Goal: Information Seeking & Learning: Learn about a topic

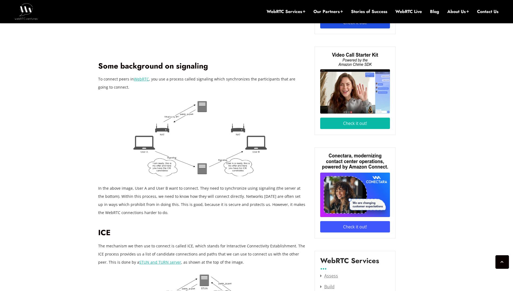
scroll to position [601, 0]
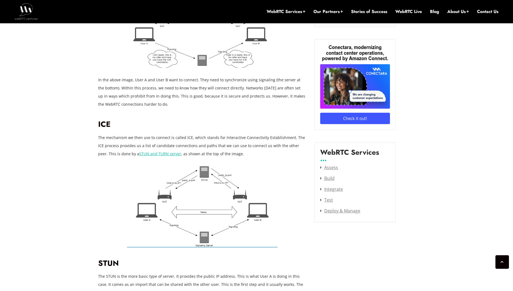
click at [199, 181] on img at bounding box center [202, 206] width 150 height 81
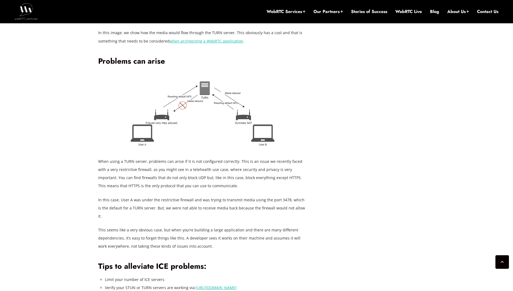
scroll to position [1034, 0]
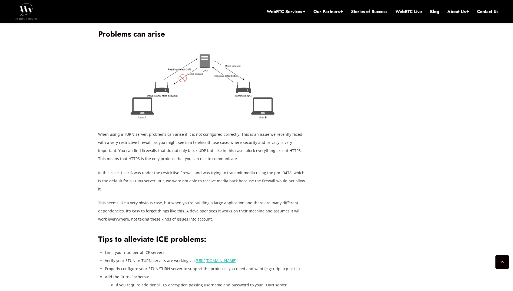
drag, startPoint x: 236, startPoint y: 123, endPoint x: 227, endPoint y: 154, distance: 32.5
click at [227, 154] on p "When using a TURN server, problems can arise if it is not configured correctly.…" at bounding box center [202, 146] width 208 height 32
click at [124, 174] on p "In this case, User A was under the restrictive firewall and was trying to trans…" at bounding box center [202, 181] width 208 height 24
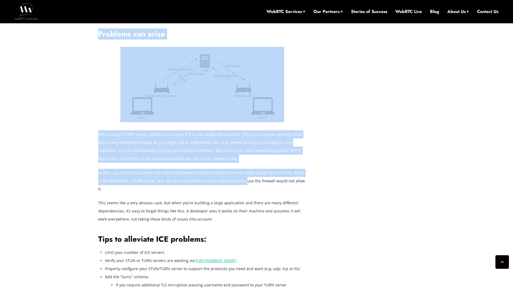
drag, startPoint x: 99, startPoint y: 167, endPoint x: 240, endPoint y: 169, distance: 141.0
drag, startPoint x: 240, startPoint y: 169, endPoint x: 163, endPoint y: 159, distance: 77.5
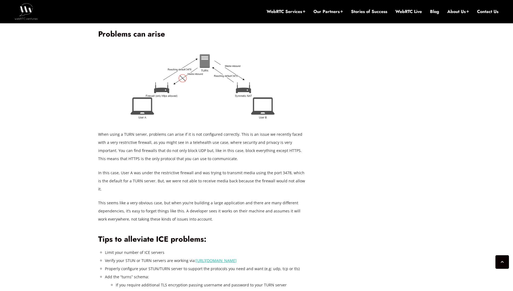
scroll to position [1007, 0]
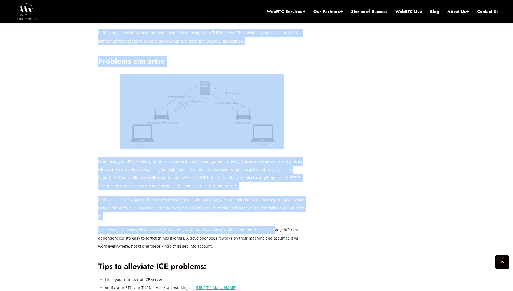
drag, startPoint x: 93, startPoint y: 51, endPoint x: 268, endPoint y: 207, distance: 233.5
drag, startPoint x: 268, startPoint y: 207, endPoint x: 149, endPoint y: 214, distance: 118.7
click at [143, 226] on p "This seems like a very obvious case, but when you’re building a large applicati…" at bounding box center [202, 238] width 208 height 24
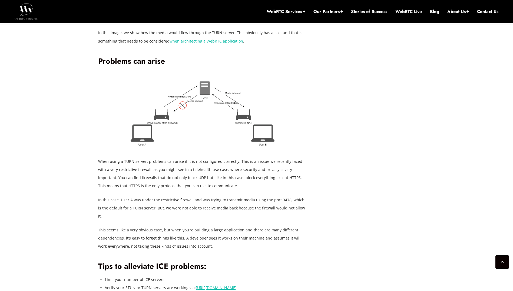
drag, startPoint x: 193, startPoint y: 212, endPoint x: 99, endPoint y: 51, distance: 186.7
copy div "Problems can arise When using a TURN server, problems can arise if it is not co…"
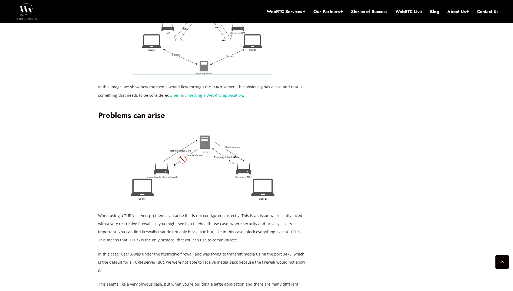
scroll to position [980, 0]
